Goal: Task Accomplishment & Management: Use online tool/utility

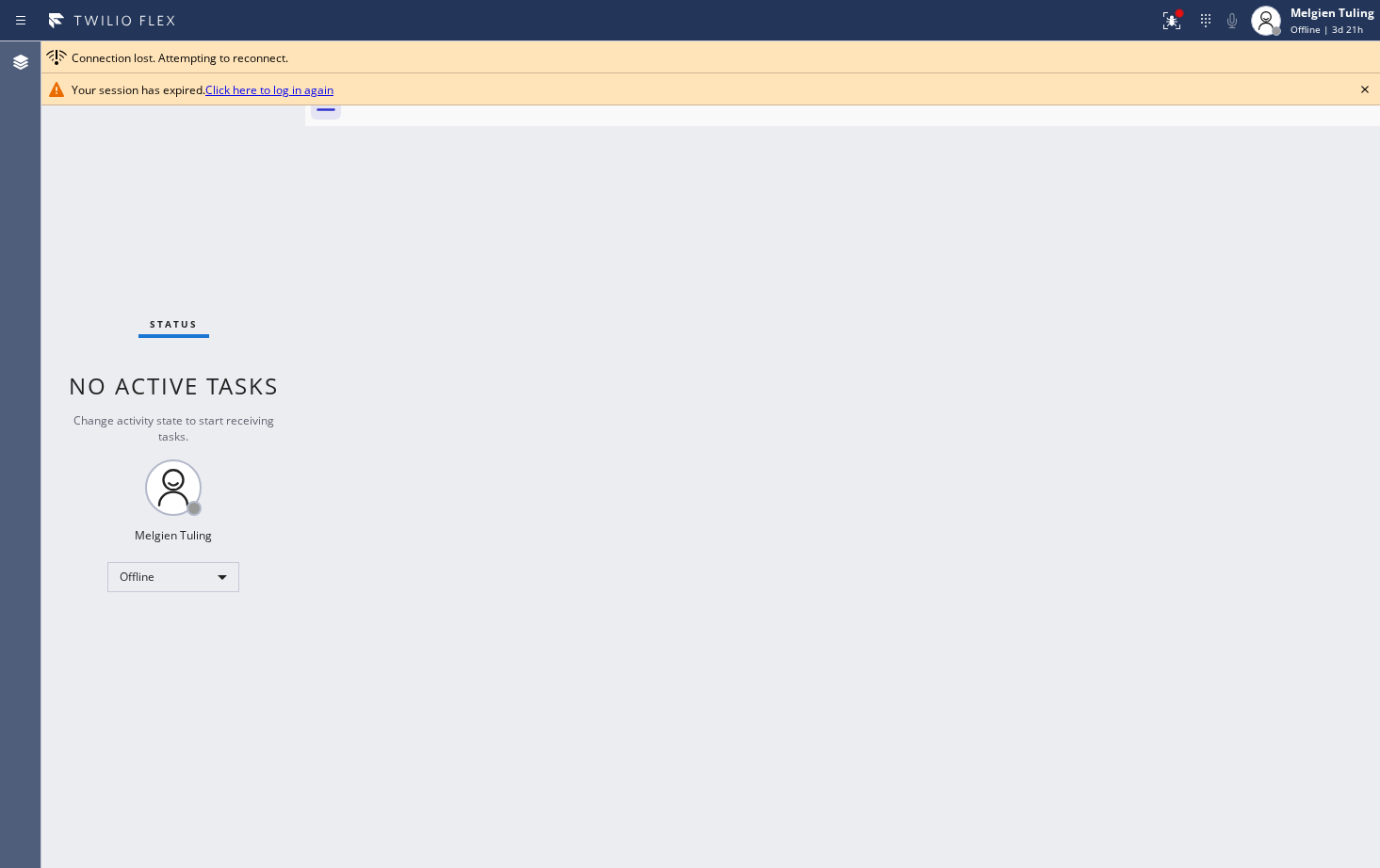
click at [1022, 397] on div "Back to Dashboard Change Sender ID Customers Technicians Select a contact Outbo…" at bounding box center [843, 454] width 1075 height 827
click at [851, 631] on div "Back to Dashboard Change Sender ID Customers Technicians Select a contact Outbo…" at bounding box center [843, 454] width 1075 height 827
click at [265, 90] on link "Click here to log in again" at bounding box center [270, 90] width 128 height 16
